Goal: Use online tool/utility: Utilize a website feature to perform a specific function

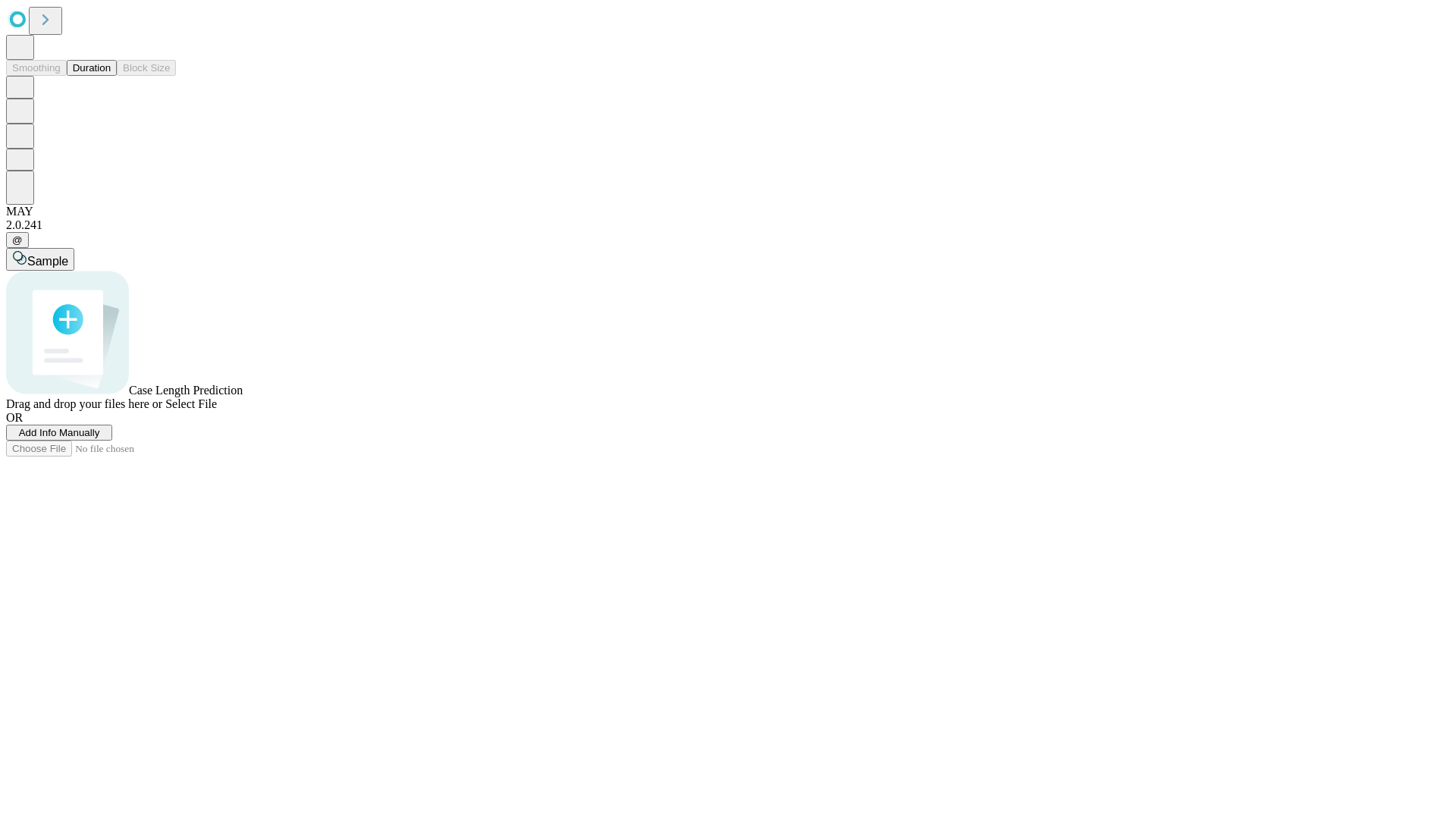
click at [111, 76] on button "Duration" at bounding box center [92, 67] width 50 height 16
click at [68, 254] on span "Sample" at bounding box center [47, 261] width 41 height 13
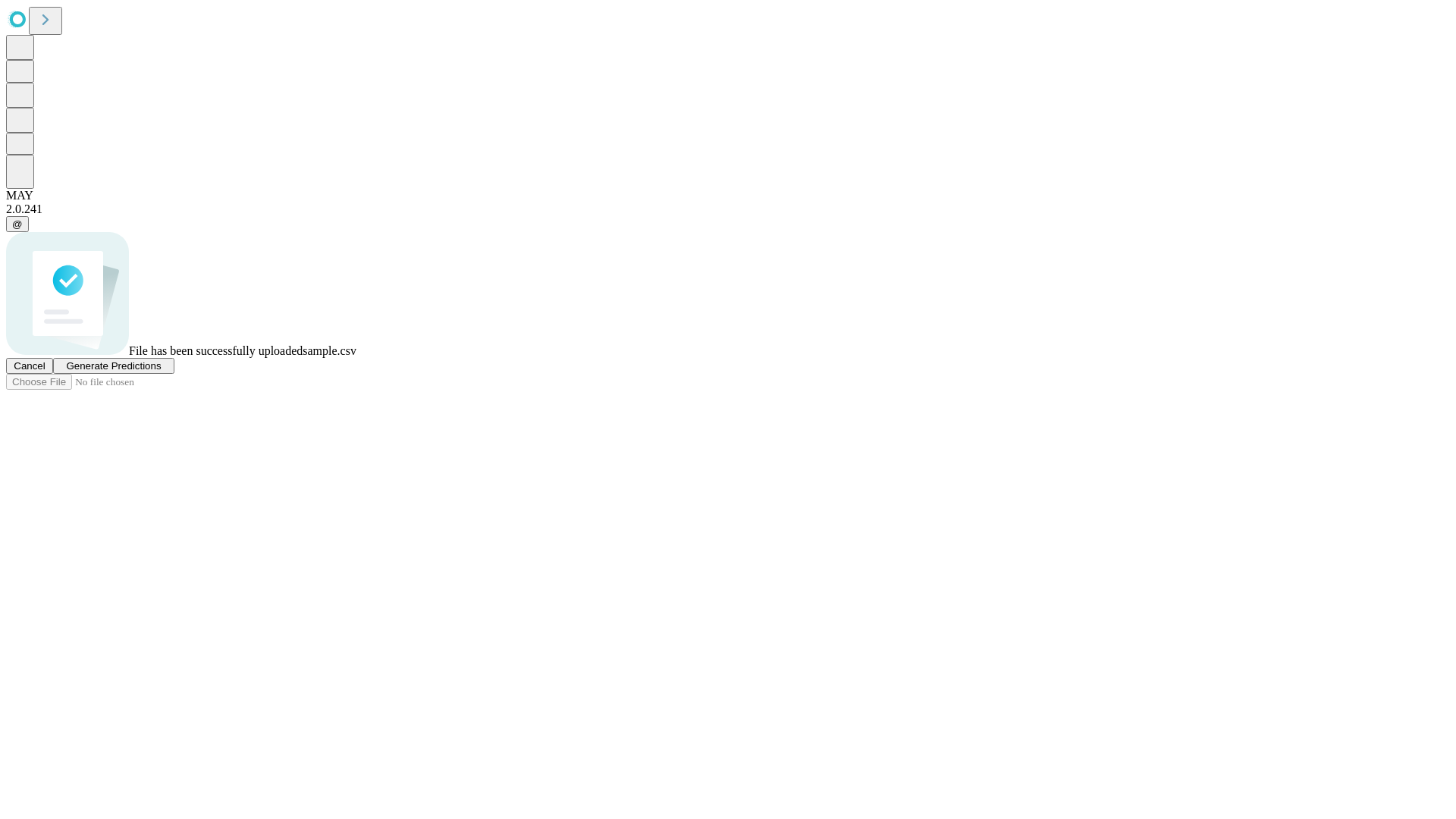
click at [161, 371] on span "Generate Predictions" at bounding box center [114, 366] width 94 height 12
